Goal: Book appointment/travel/reservation

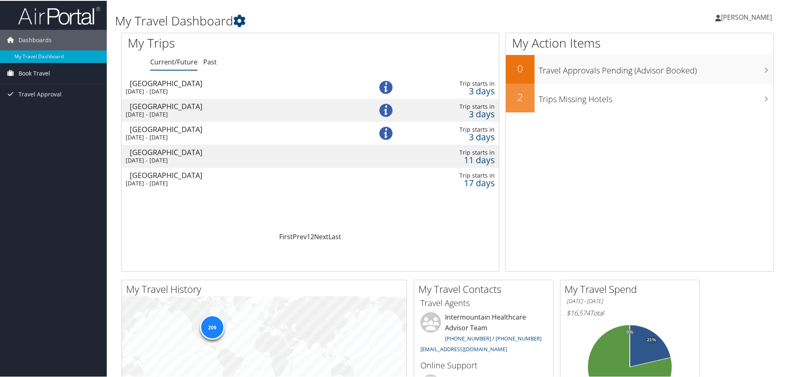
click at [48, 76] on span "Book Travel" at bounding box center [34, 72] width 32 height 21
click at [41, 100] on link "Book/Manage Online Trips" at bounding box center [53, 101] width 107 height 12
